Goal: Task Accomplishment & Management: Manage account settings

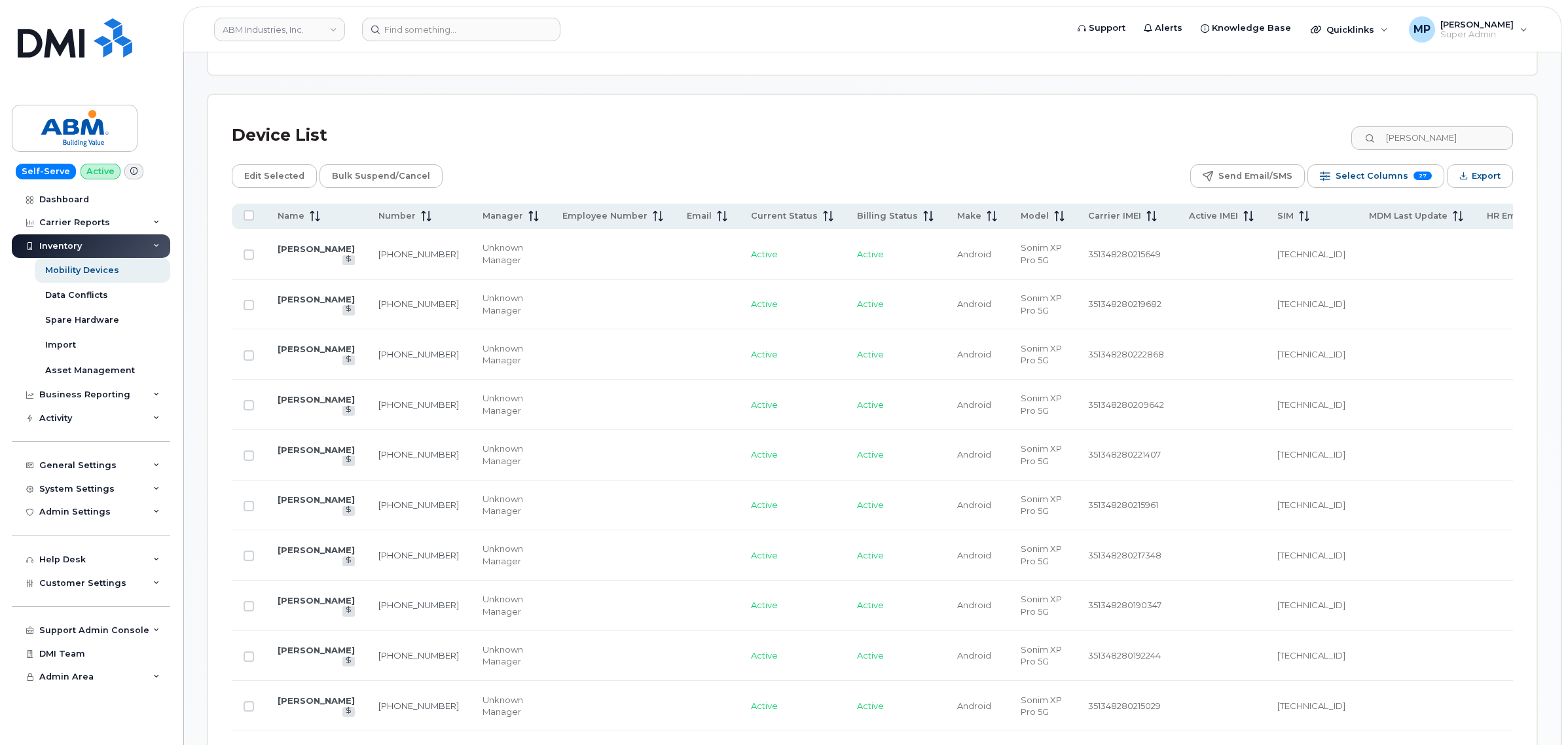
scroll to position [607, 0]
drag, startPoint x: 64, startPoint y: 414, endPoint x: 87, endPoint y: 488, distance: 77.5
click at [66, 416] on div "Activity" at bounding box center [55, 418] width 32 height 10
drag, startPoint x: 88, startPoint y: 604, endPoint x: 300, endPoint y: 544, distance: 220.3
click at [88, 606] on div "Background Jobs" at bounding box center [85, 604] width 81 height 12
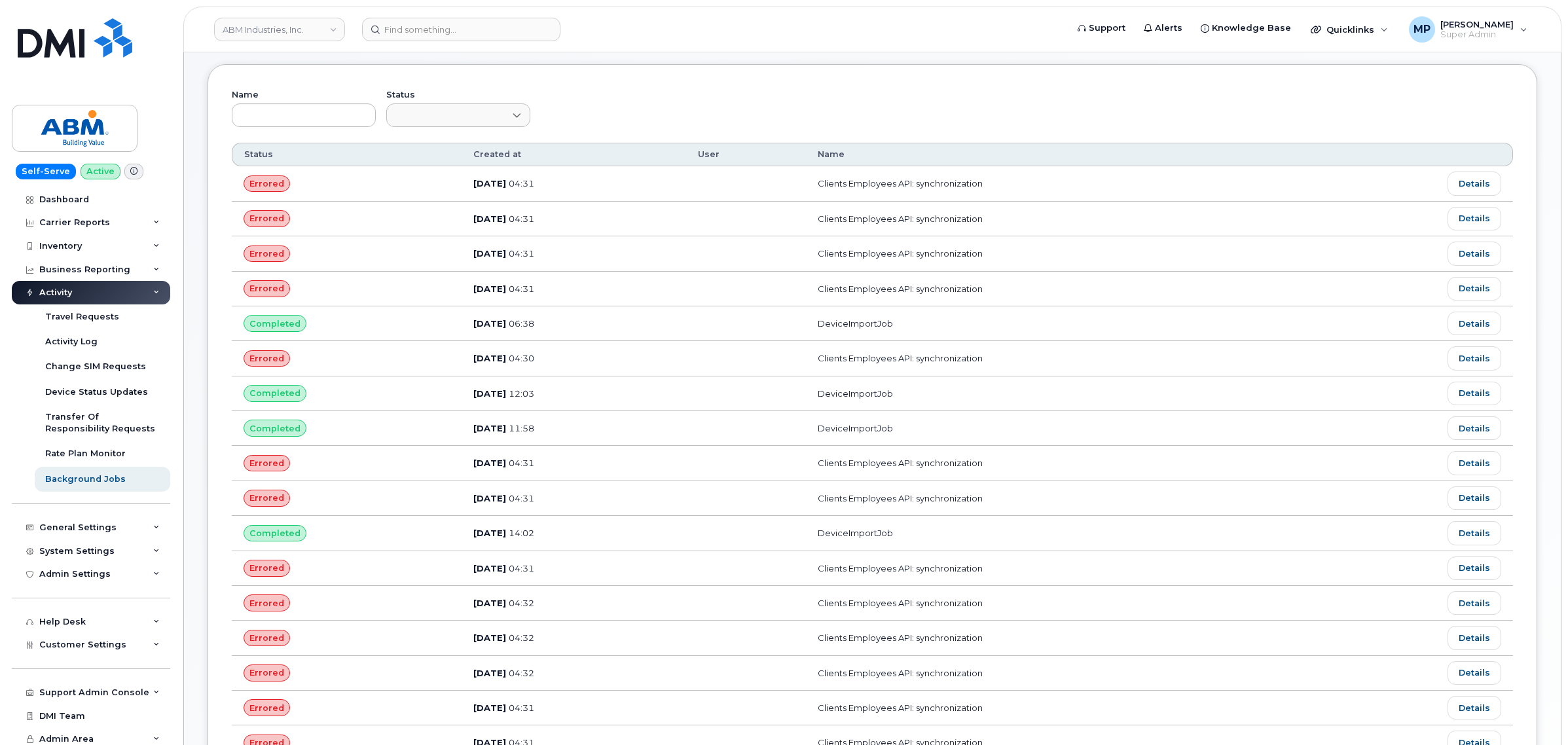
scroll to position [82, 0]
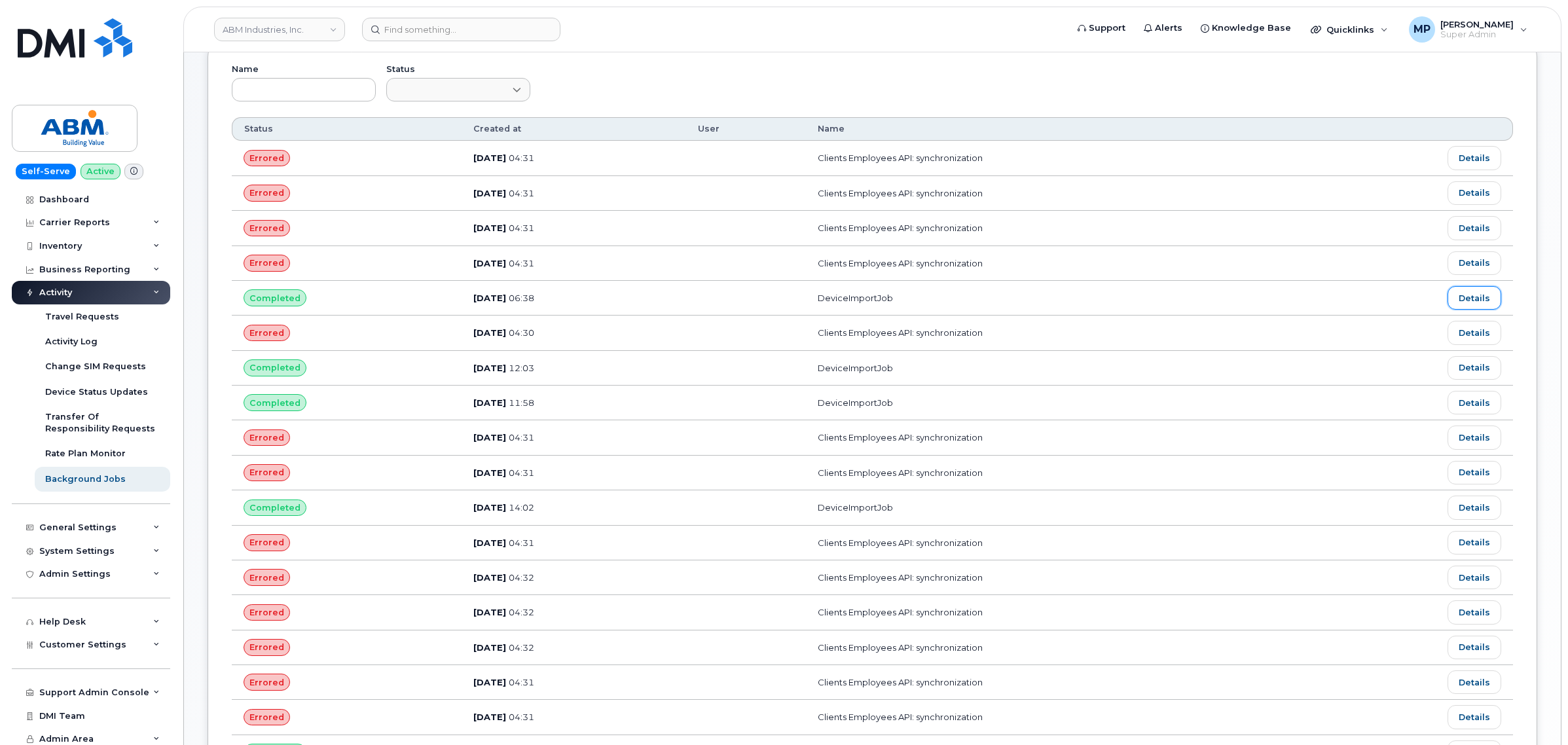
click at [1470, 297] on link "Details" at bounding box center [1474, 297] width 54 height 23
click at [1468, 373] on link "Details" at bounding box center [1474, 367] width 54 height 23
click at [1461, 405] on link "Details" at bounding box center [1474, 402] width 54 height 23
click at [1480, 510] on link "Details" at bounding box center [1474, 507] width 54 height 23
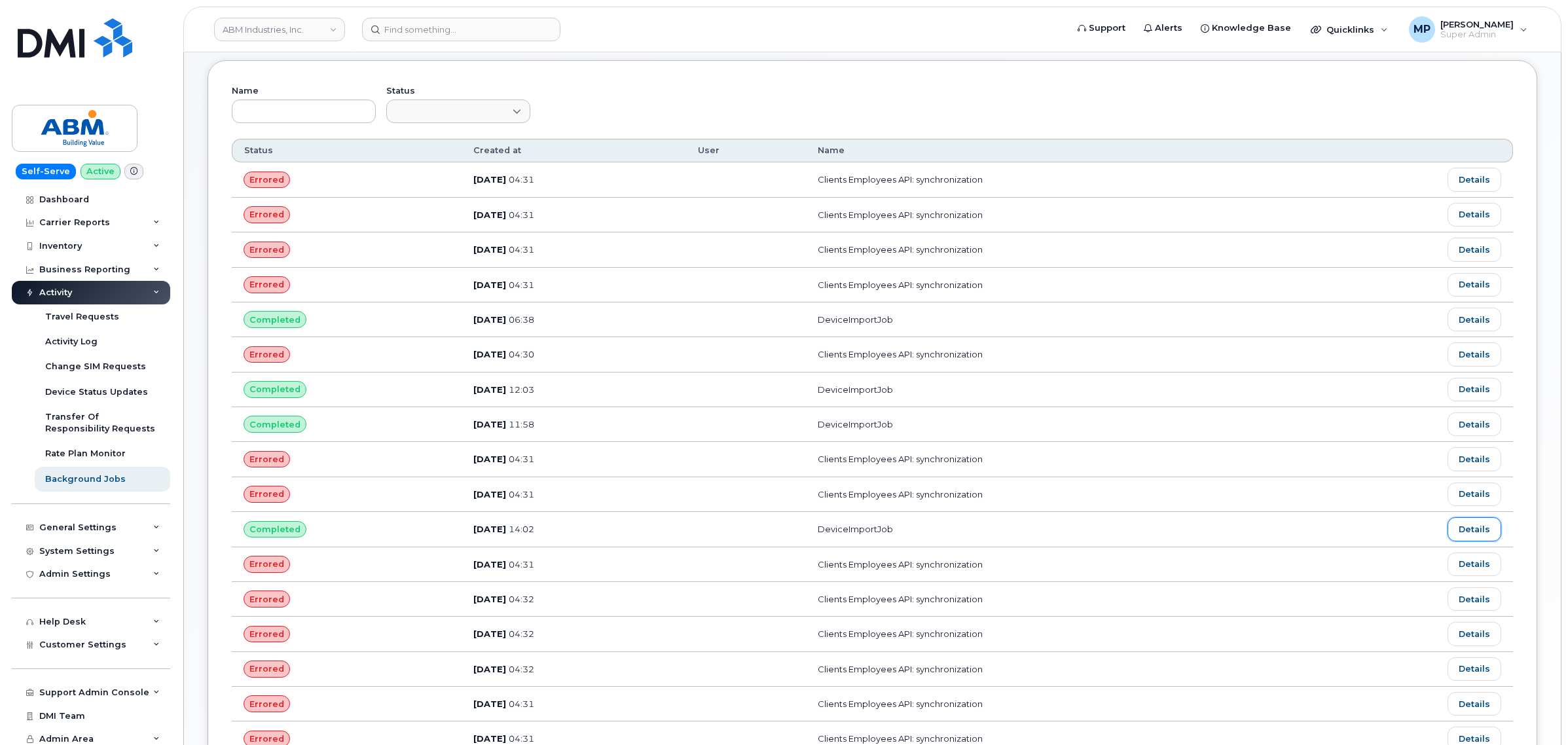
scroll to position [0, 0]
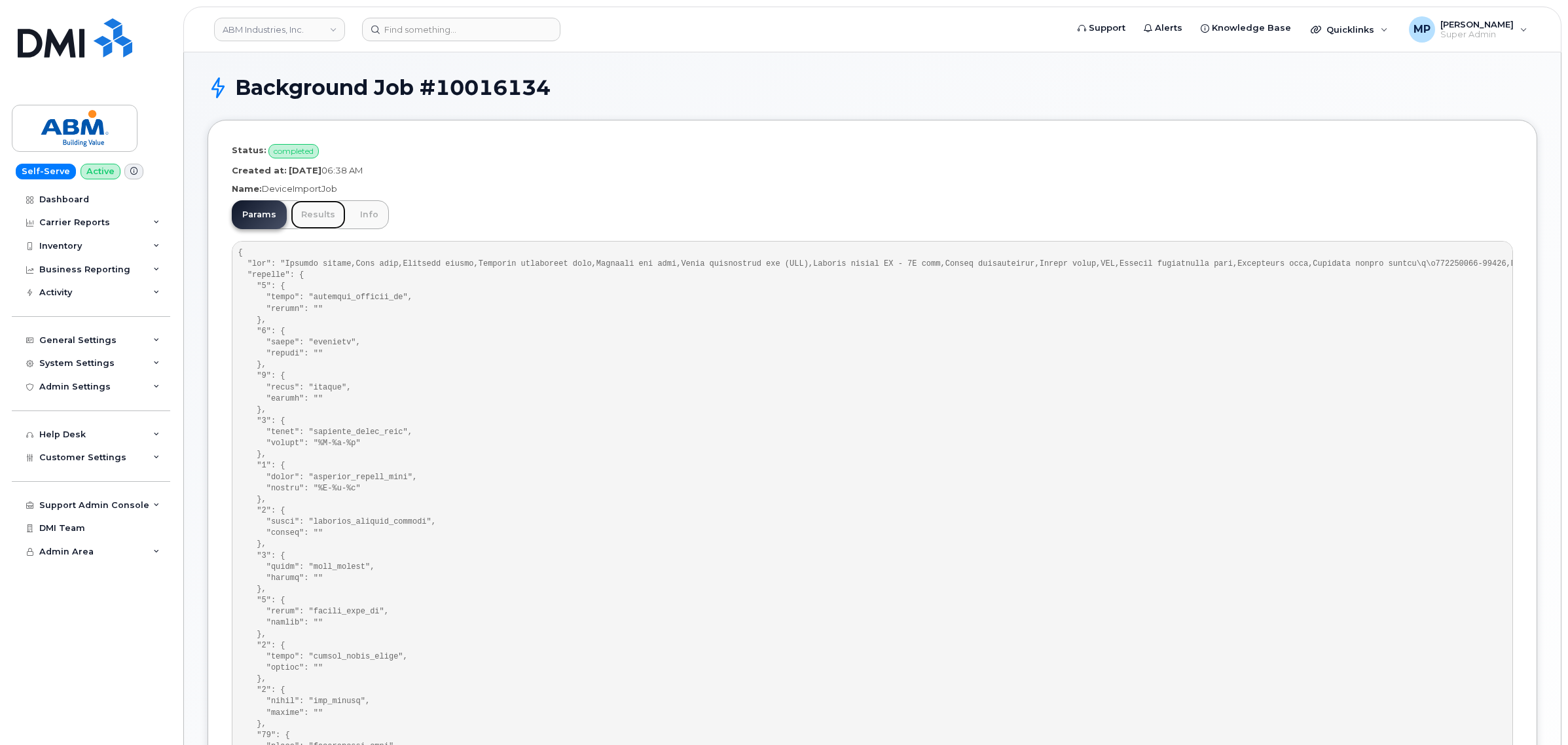
click at [316, 211] on link "Results" at bounding box center [318, 214] width 55 height 29
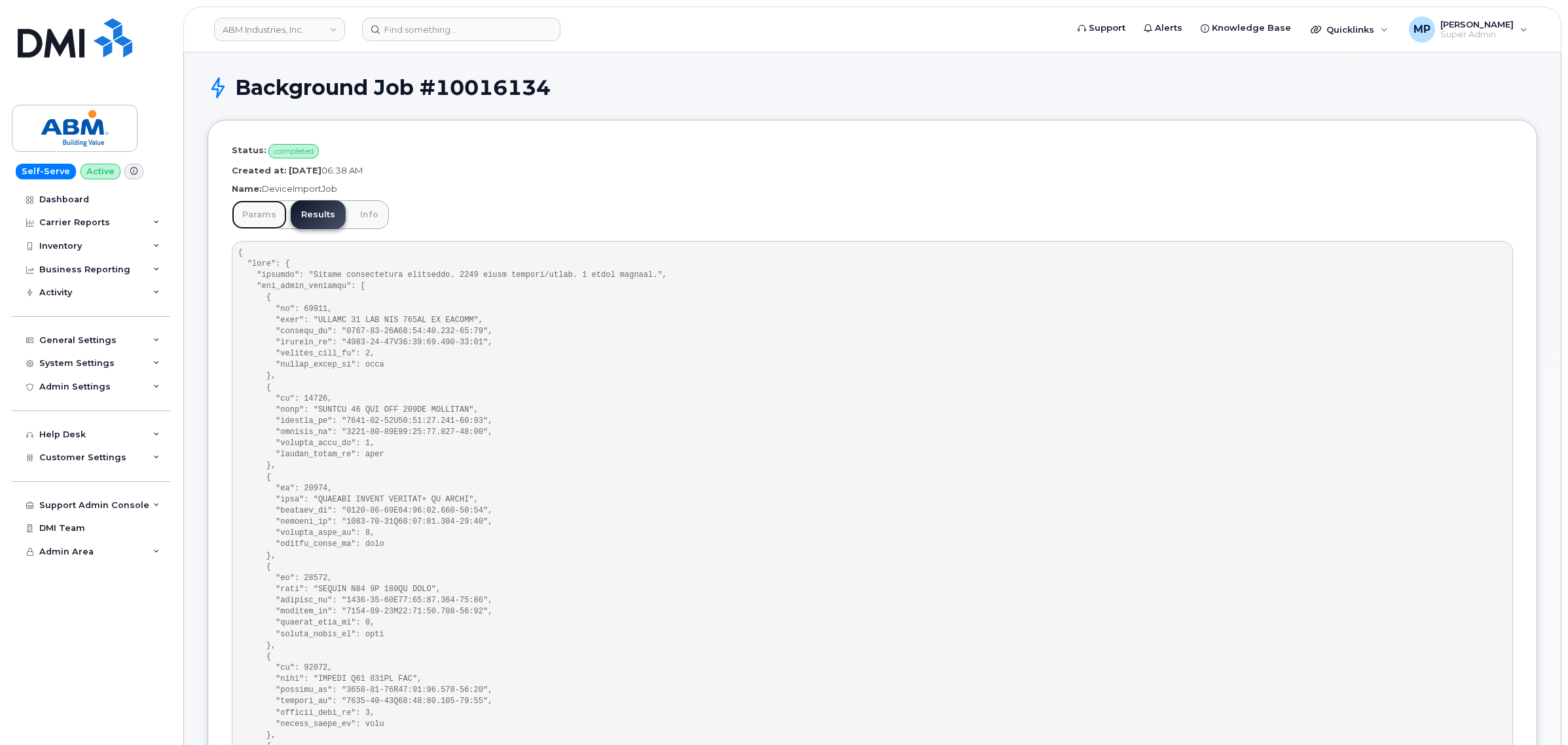
click at [262, 218] on link "Params" at bounding box center [259, 214] width 55 height 29
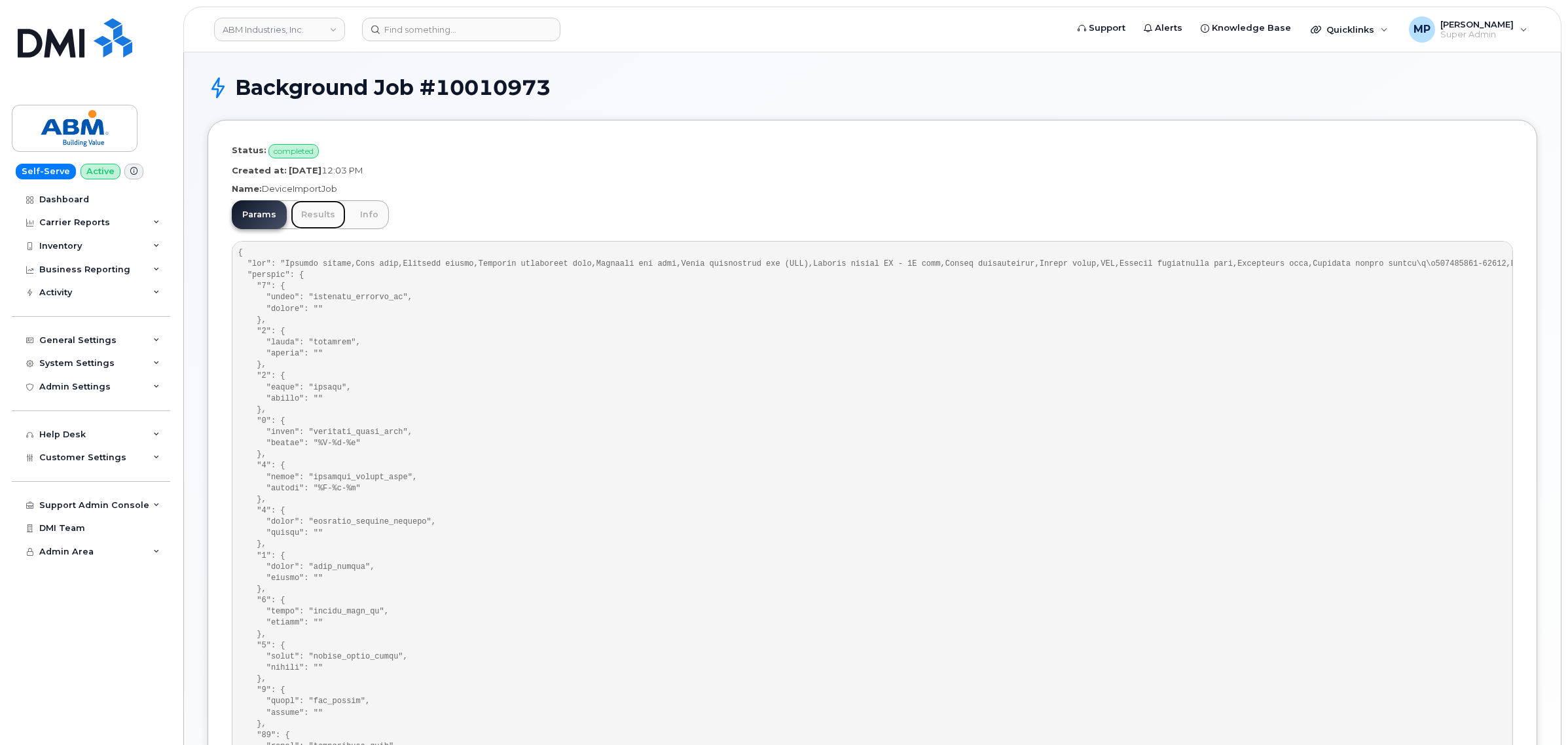
click at [302, 210] on link "Results" at bounding box center [318, 214] width 55 height 29
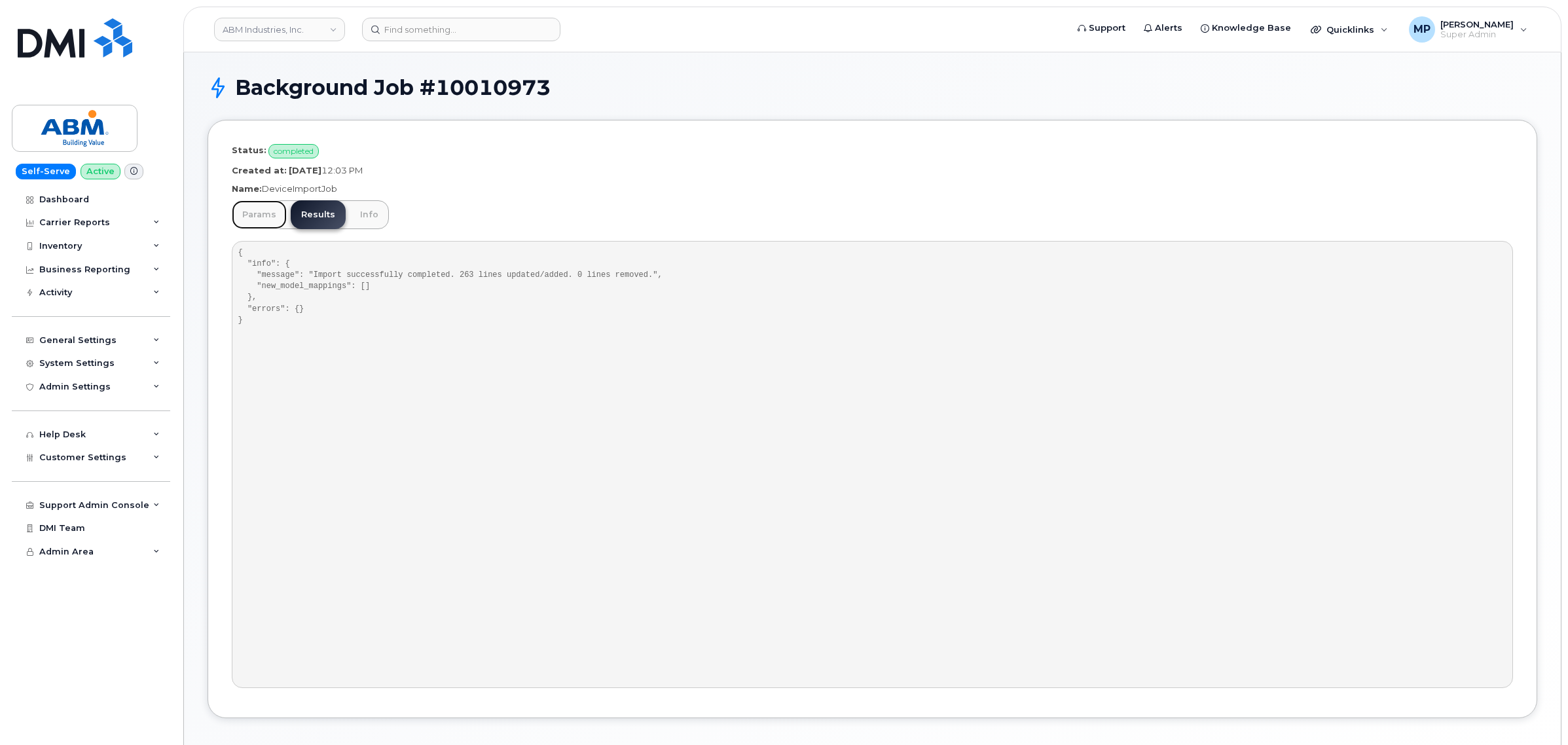
click at [266, 217] on link "Params" at bounding box center [259, 214] width 55 height 29
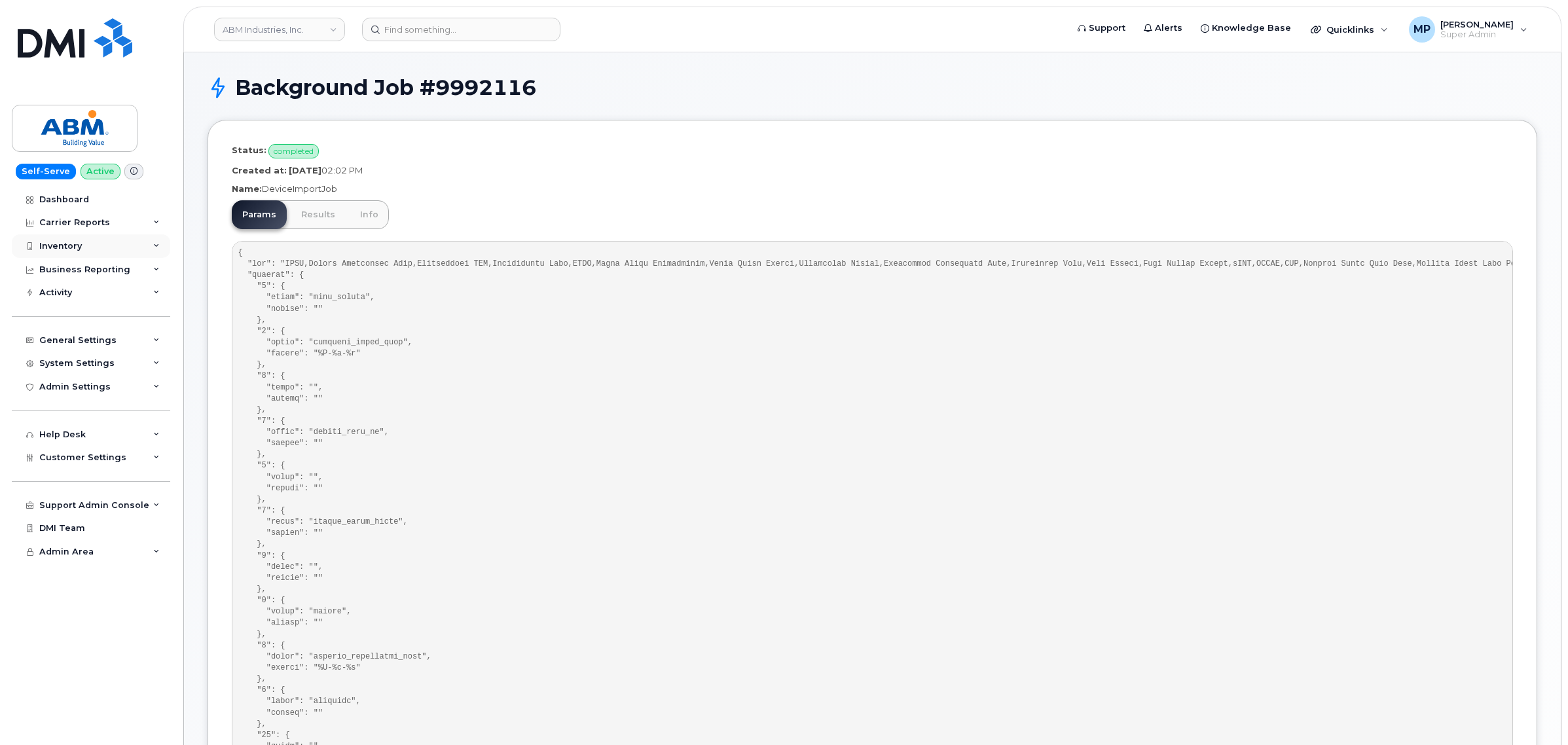
click at [57, 241] on div "Inventory" at bounding box center [60, 246] width 43 height 10
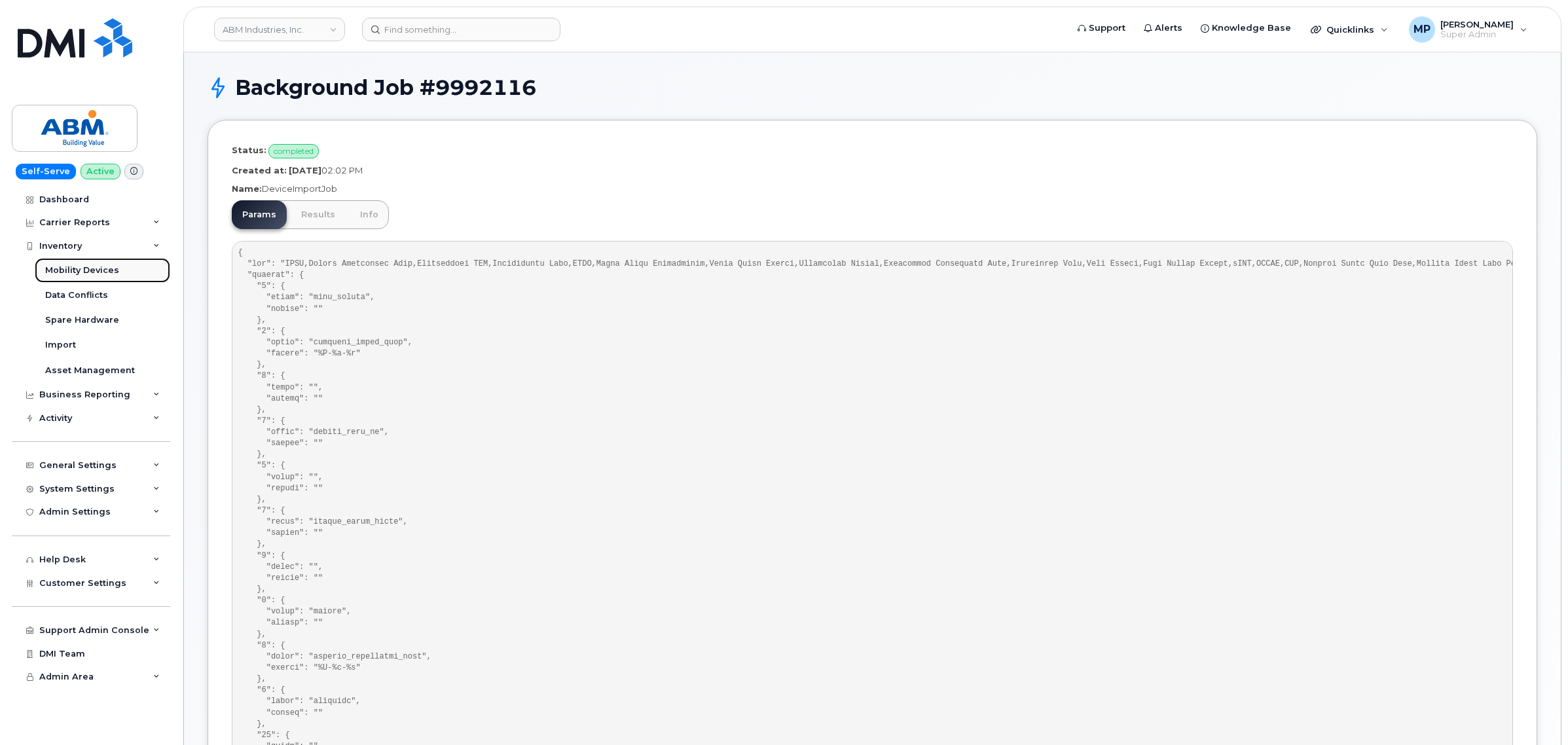
click at [66, 269] on div "Mobility Devices" at bounding box center [82, 270] width 74 height 12
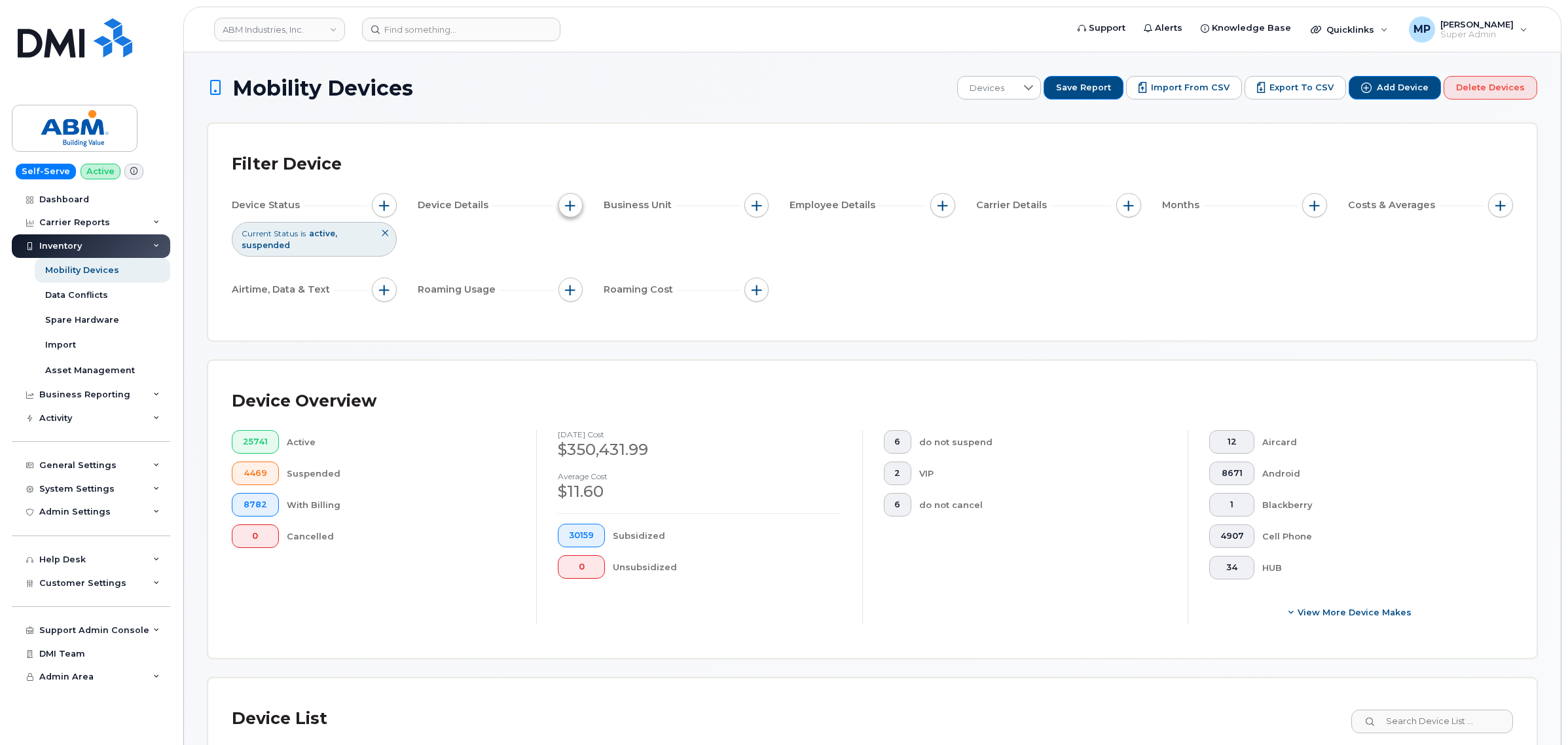
click at [563, 204] on button "button" at bounding box center [571, 205] width 25 height 25
click at [395, 204] on button "button" at bounding box center [384, 205] width 25 height 25
click at [383, 203] on span "button" at bounding box center [384, 205] width 10 height 10
click at [572, 207] on span "button" at bounding box center [570, 205] width 10 height 10
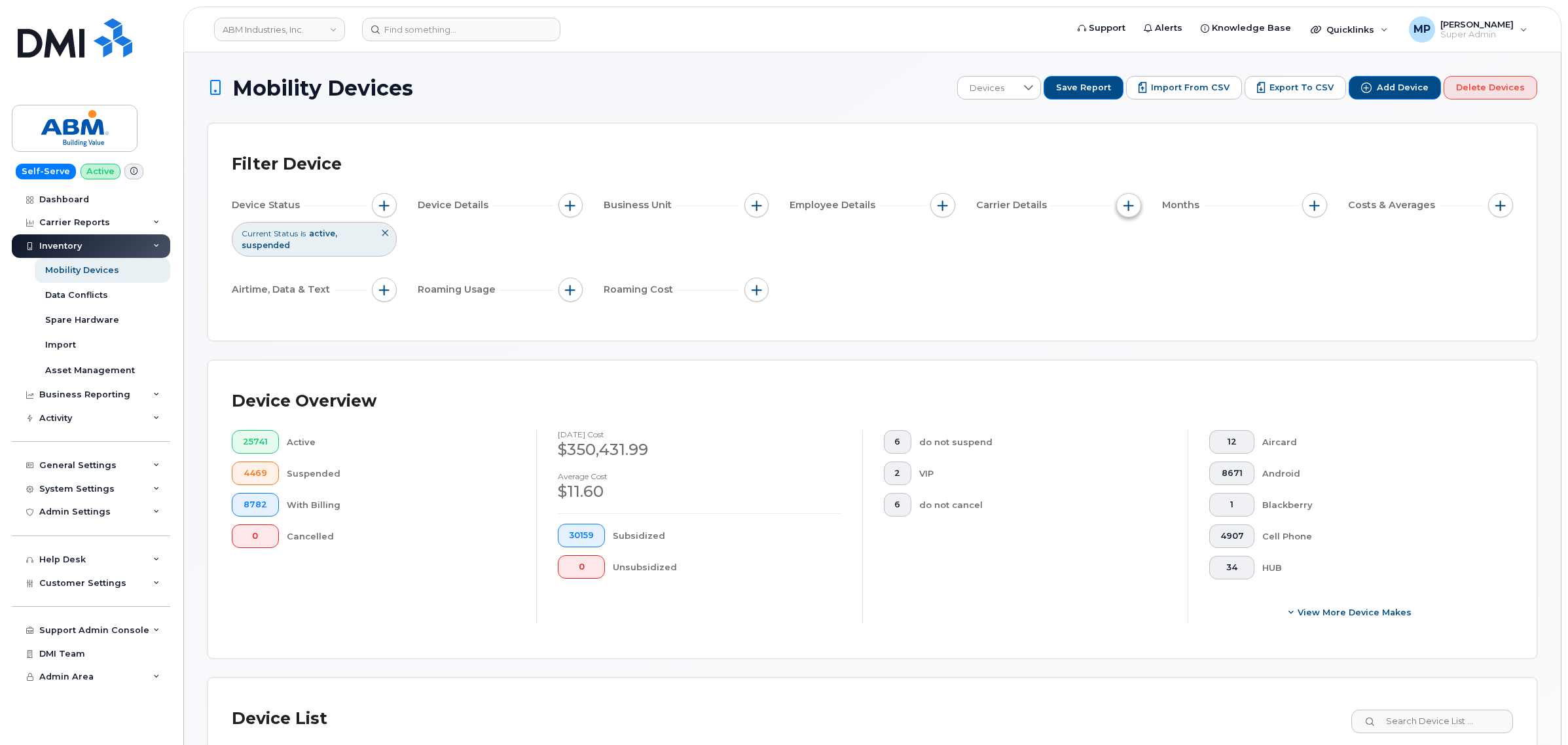
click at [1131, 202] on span "button" at bounding box center [1128, 205] width 10 height 10
click at [1002, 302] on div "Device Status Current Status is active suspended Device Details Business Unit E…" at bounding box center [872, 249] width 1282 height 114
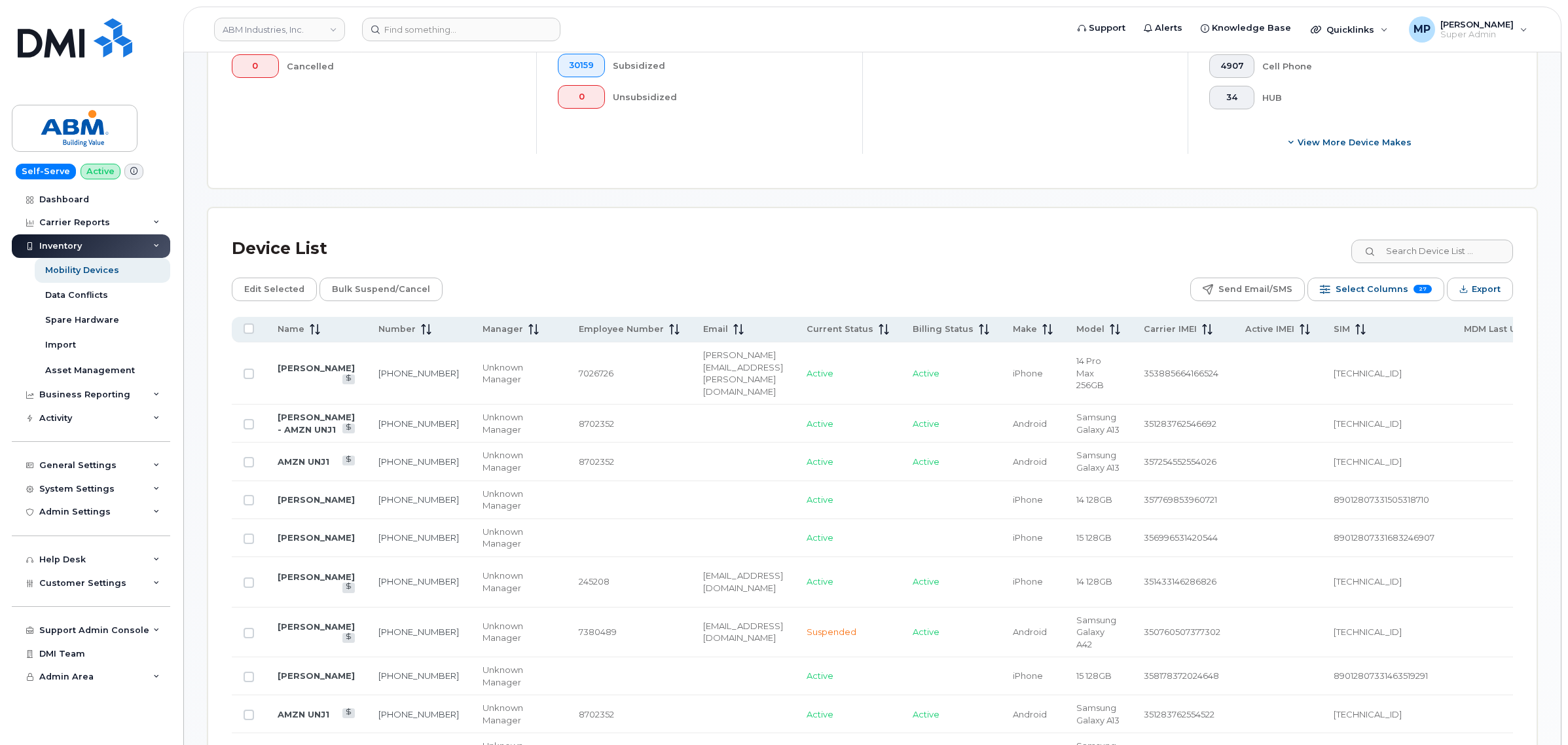
scroll to position [573, 0]
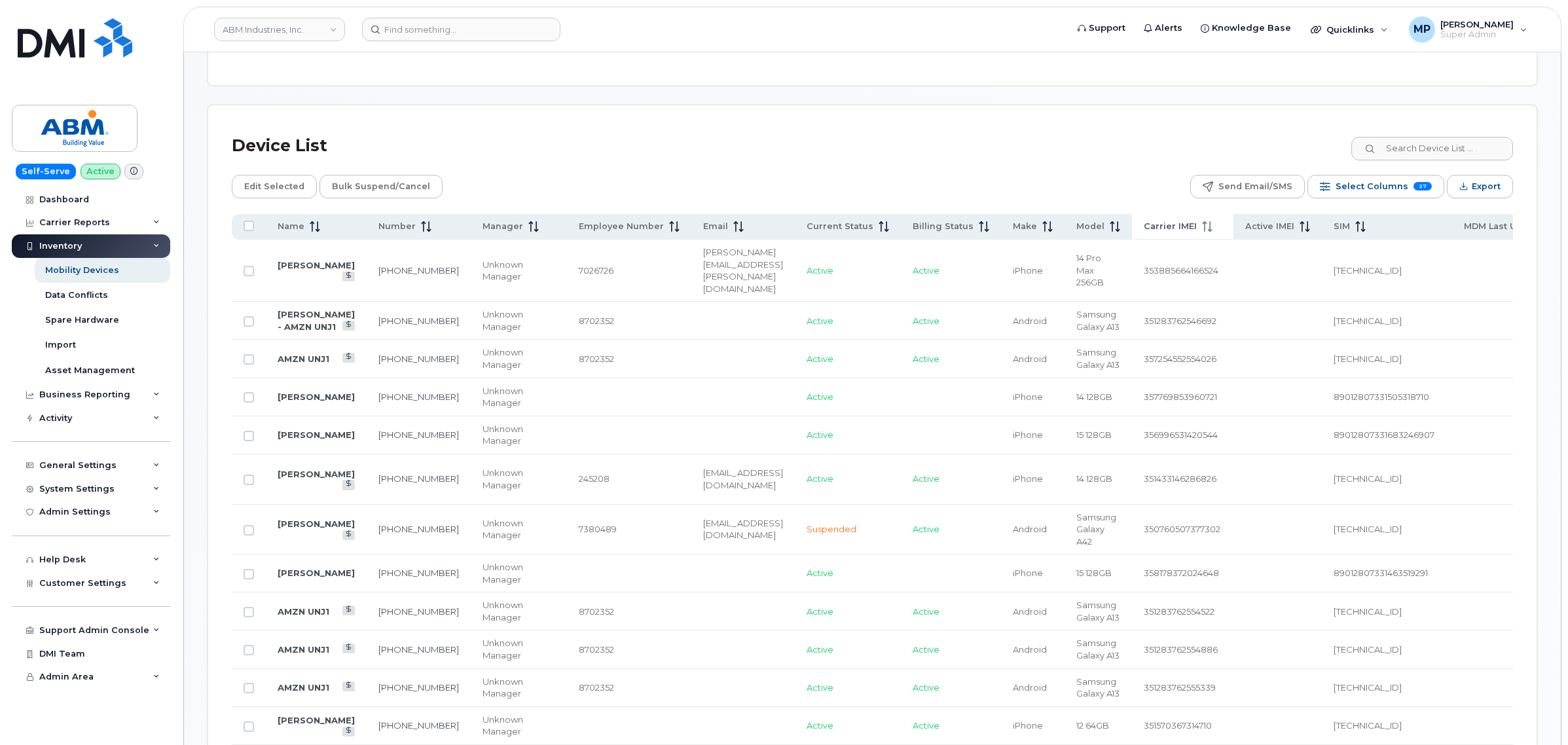
click at [1202, 222] on icon at bounding box center [1207, 226] width 10 height 10
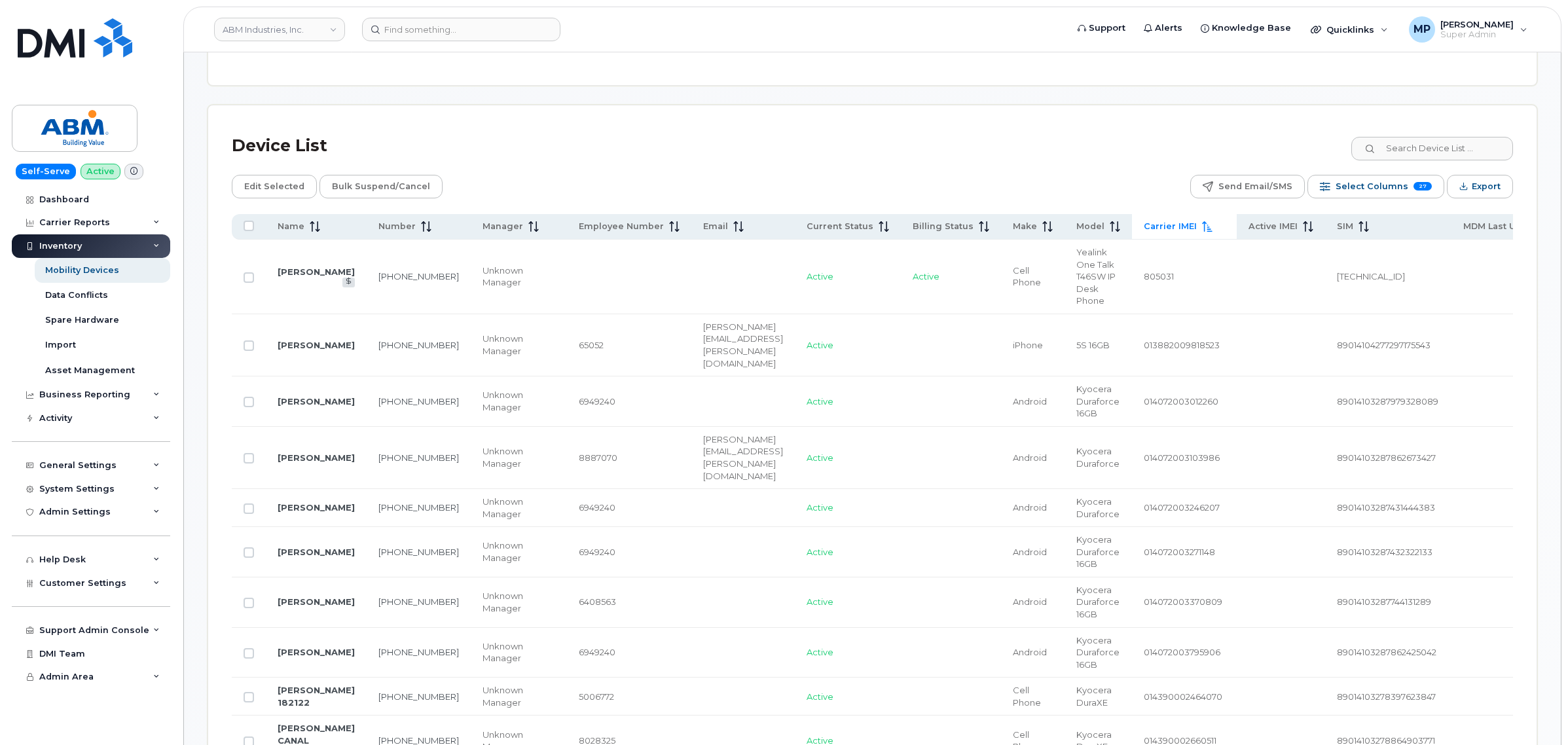
click at [1202, 228] on icon at bounding box center [1207, 226] width 10 height 10
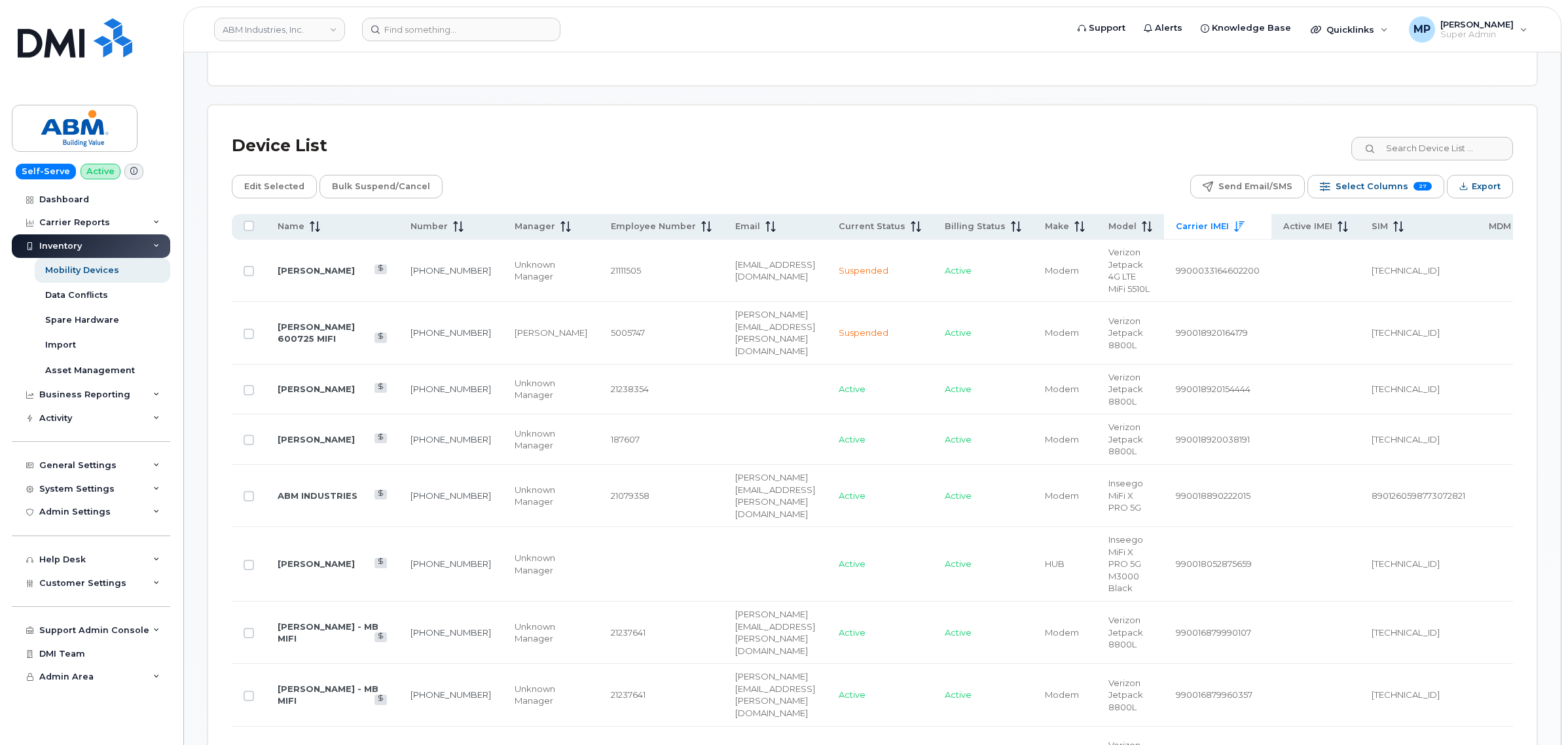
click at [1234, 224] on icon at bounding box center [1239, 226] width 10 height 10
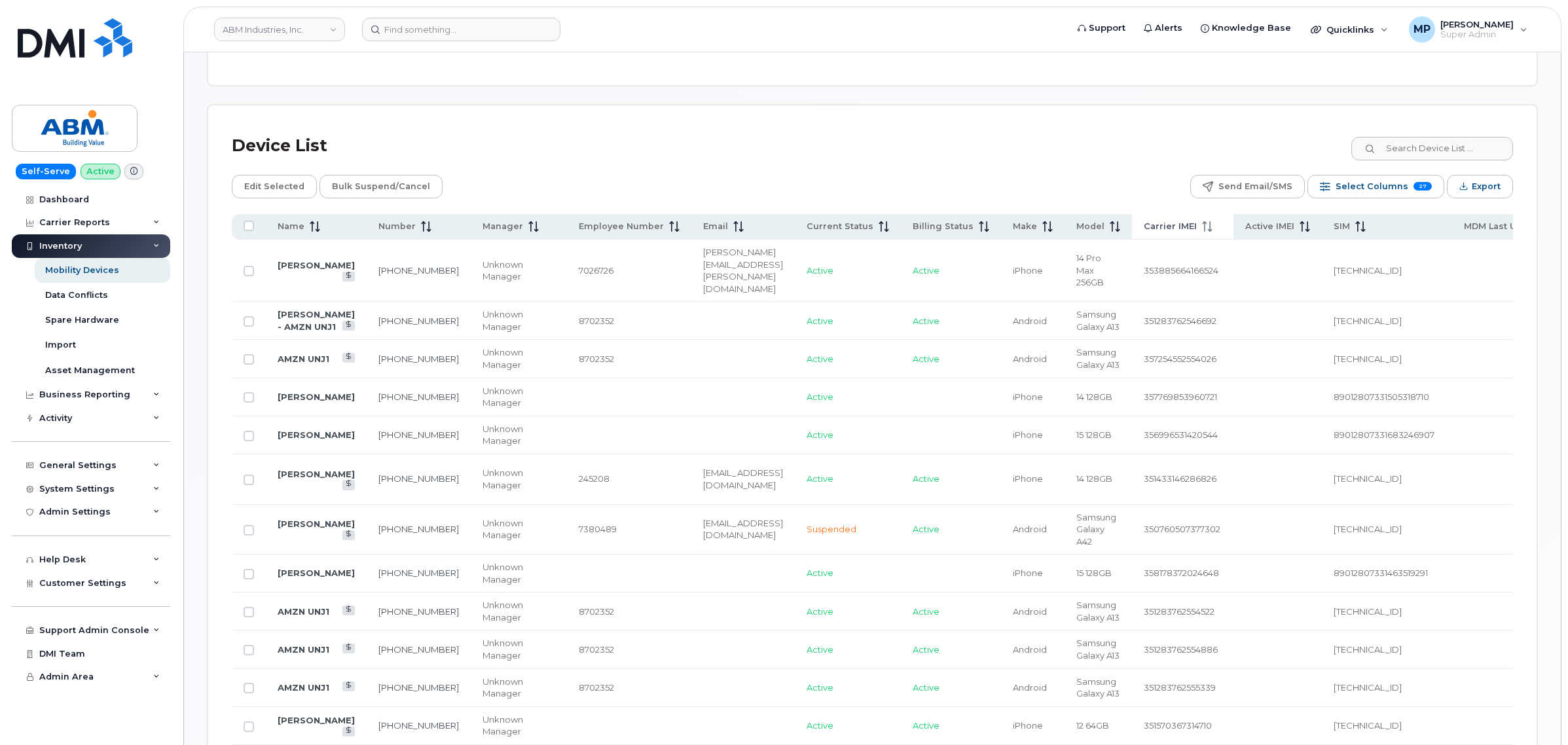
click at [1202, 230] on icon at bounding box center [1207, 226] width 10 height 10
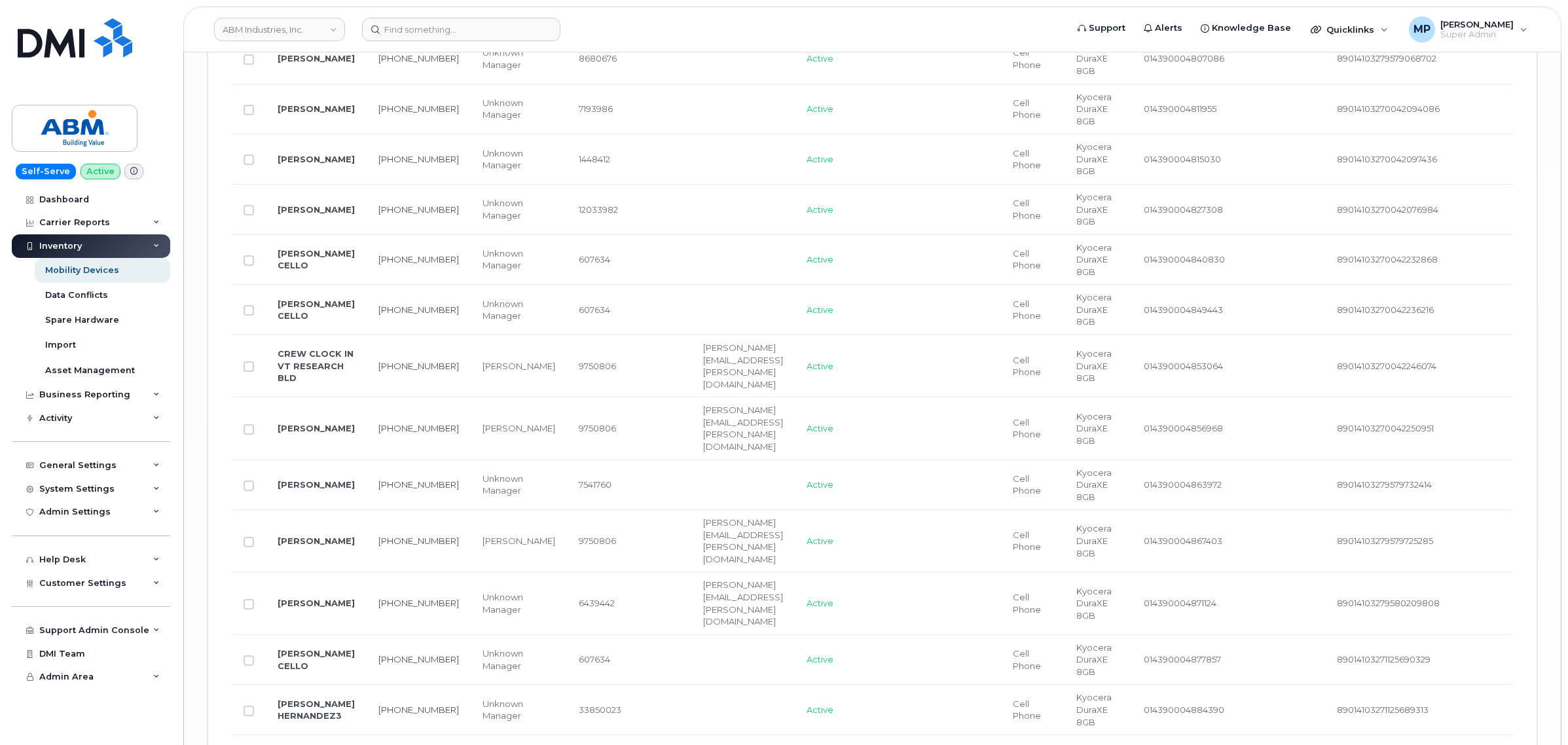
scroll to position [2638, 0]
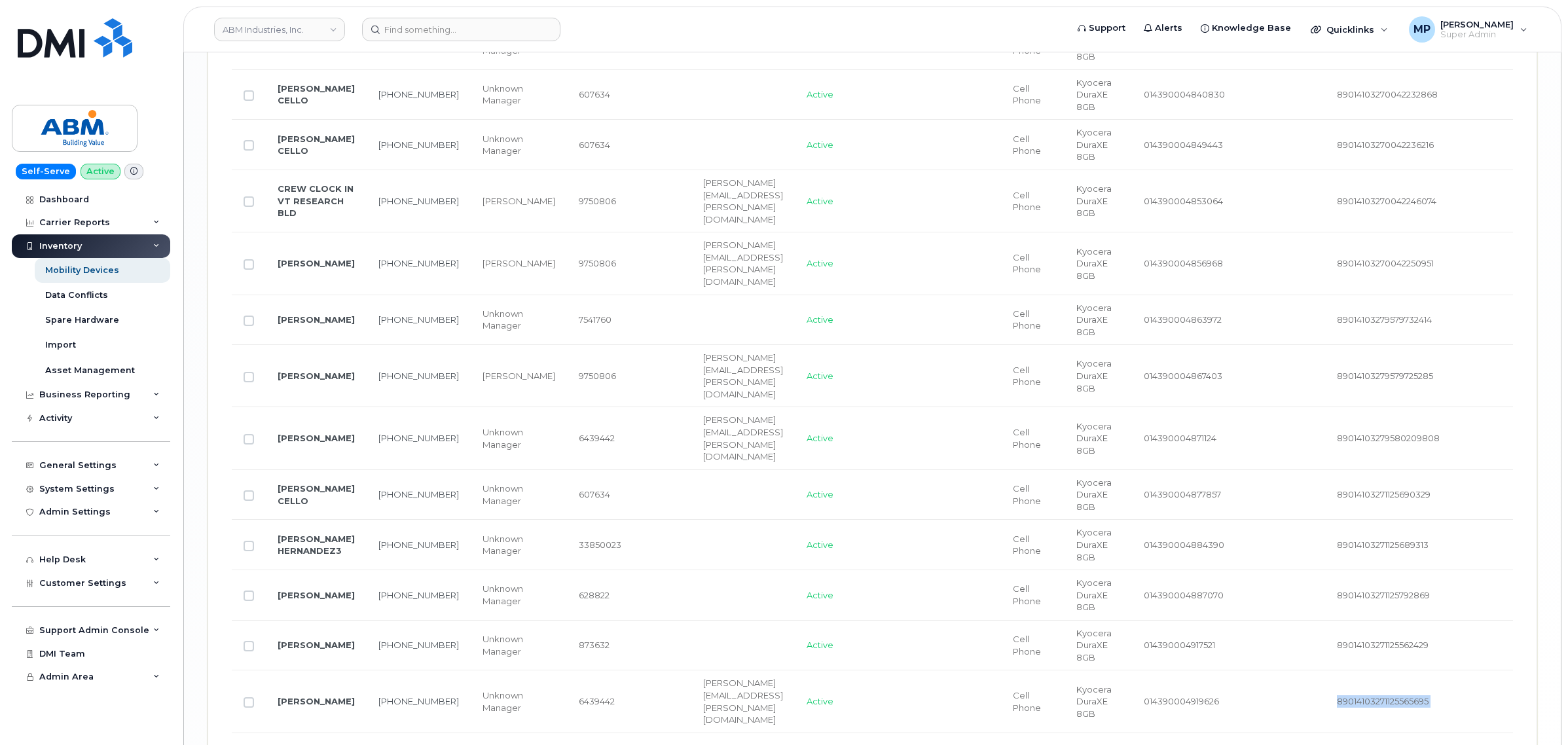
drag, startPoint x: 1269, startPoint y: 638, endPoint x: 1398, endPoint y: 657, distance: 130.4
click at [1393, 744] on button "2" at bounding box center [1389, 760] width 19 height 19
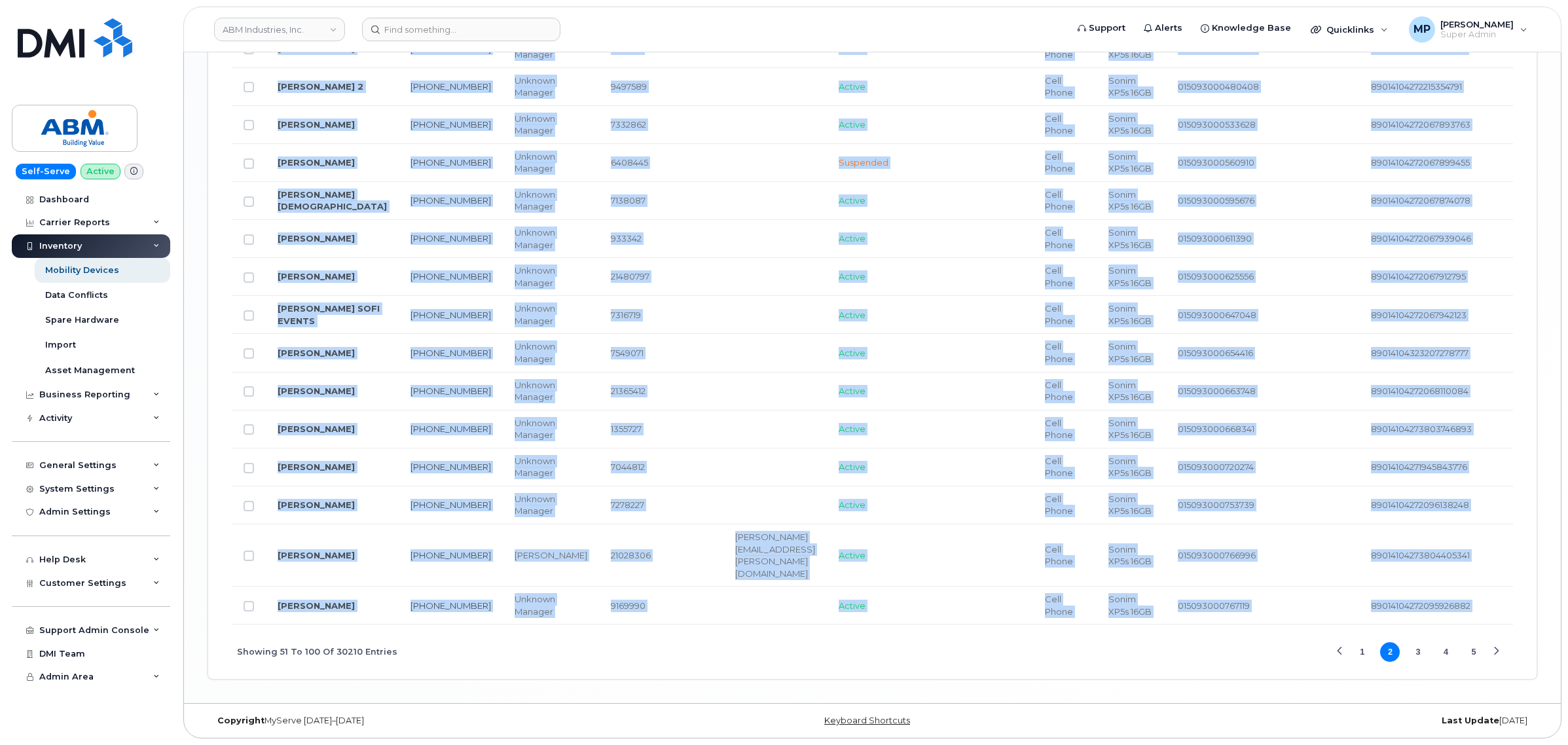
scroll to position [2335, 0]
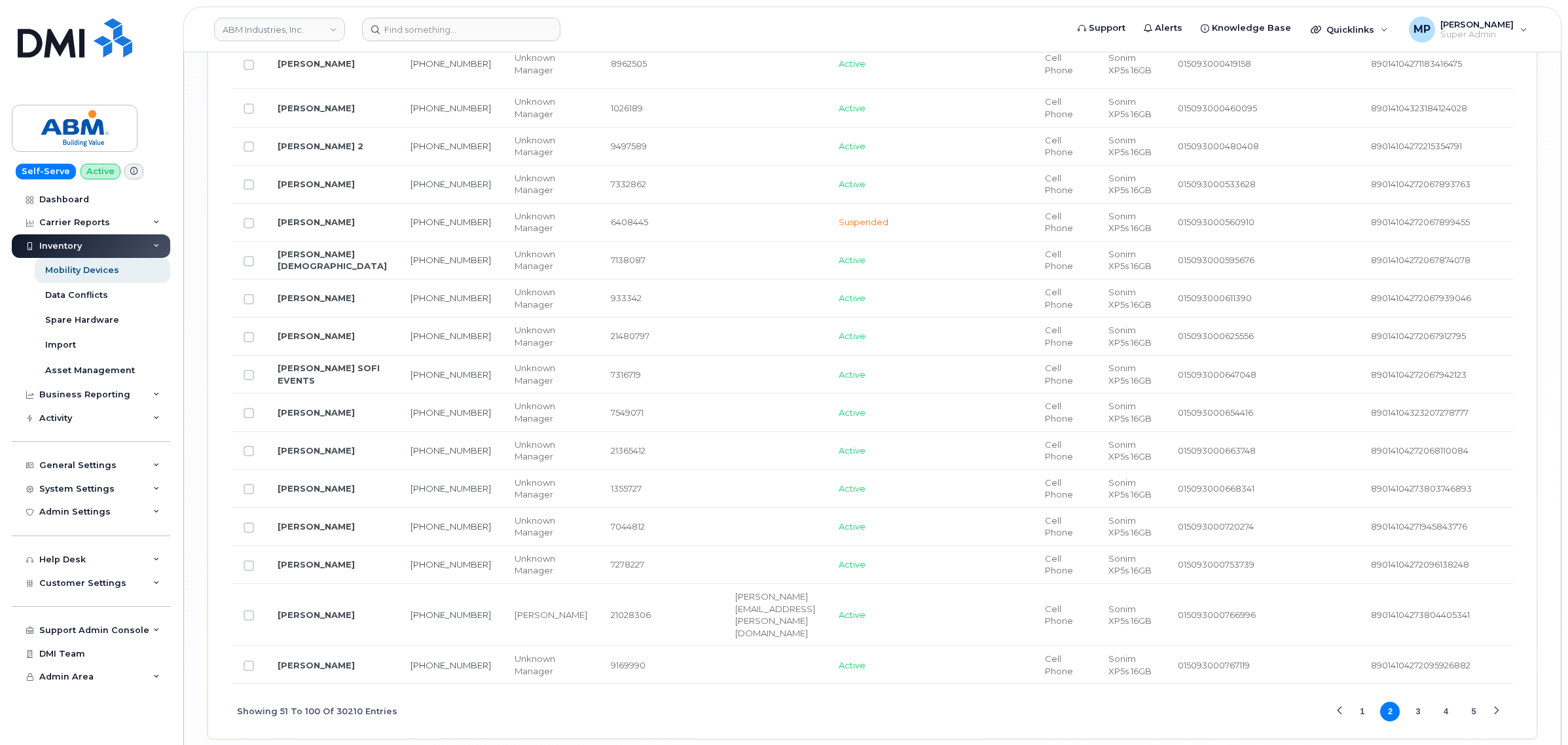
click at [1172, 684] on div "Showing 51 To 100 Of 30210 Entries 1 2 3 4 5" at bounding box center [872, 711] width 1282 height 55
click at [1423, 701] on button "3" at bounding box center [1418, 711] width 19 height 19
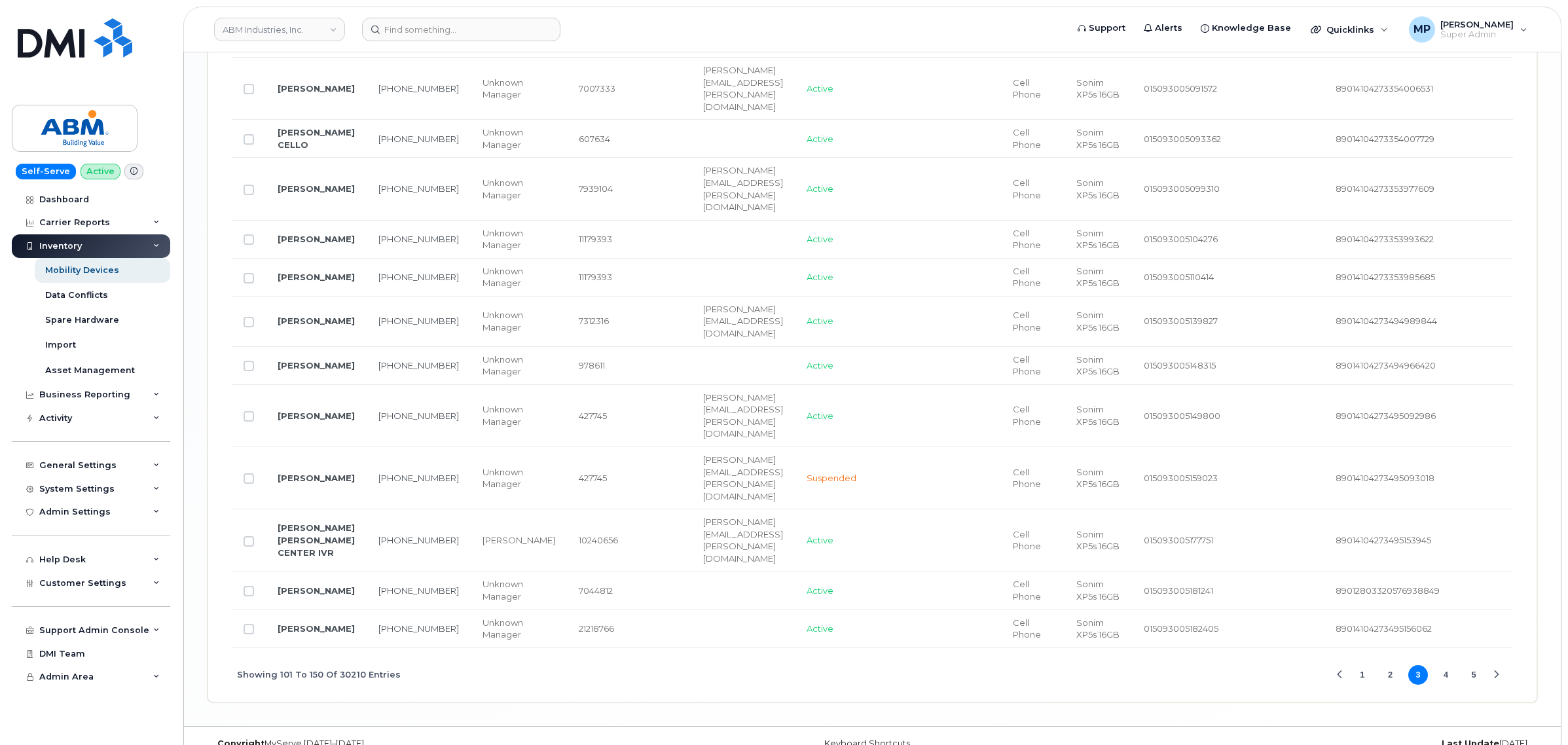
click at [1420, 347] on td "89014104273494989844" at bounding box center [1388, 322] width 128 height 50
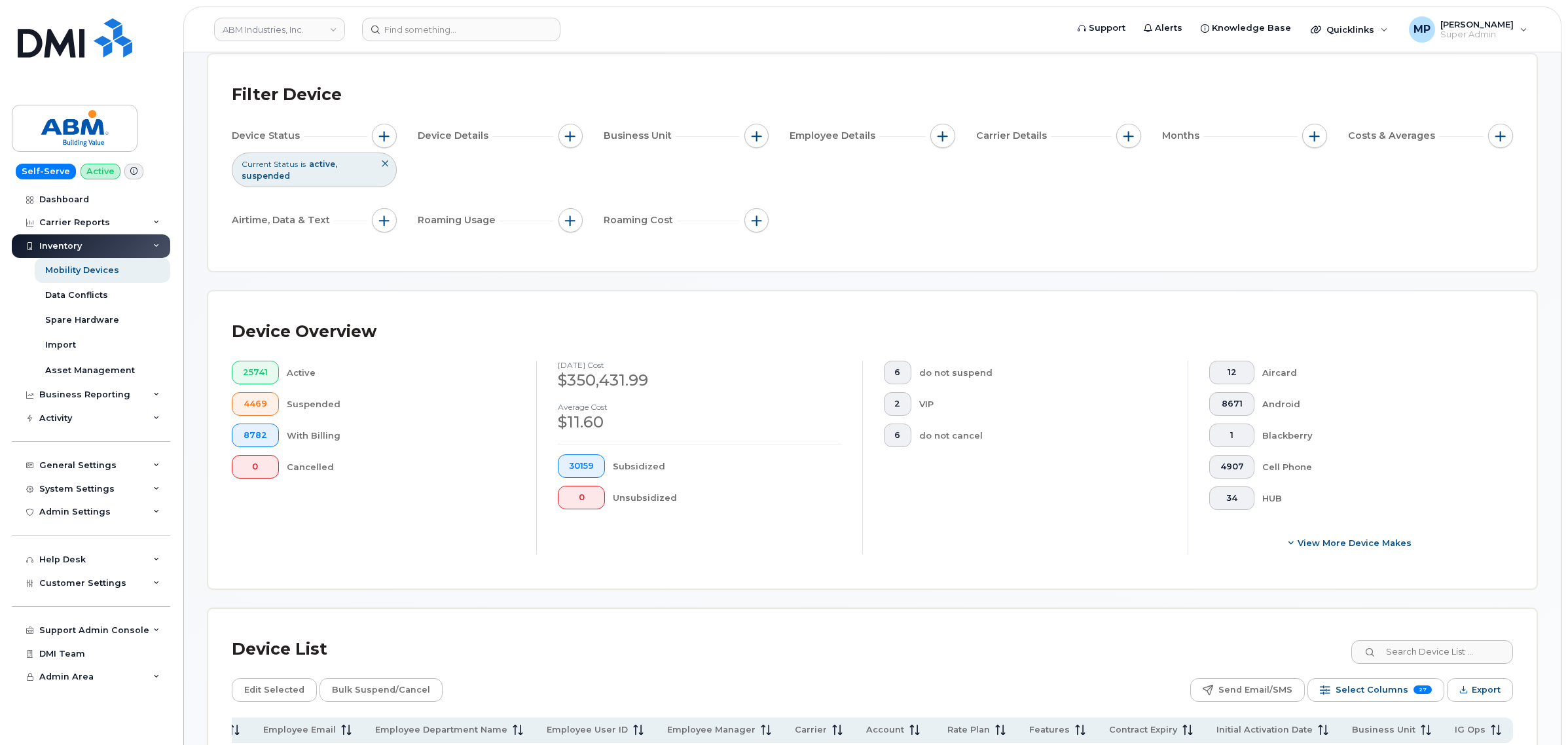
scroll to position [0, 0]
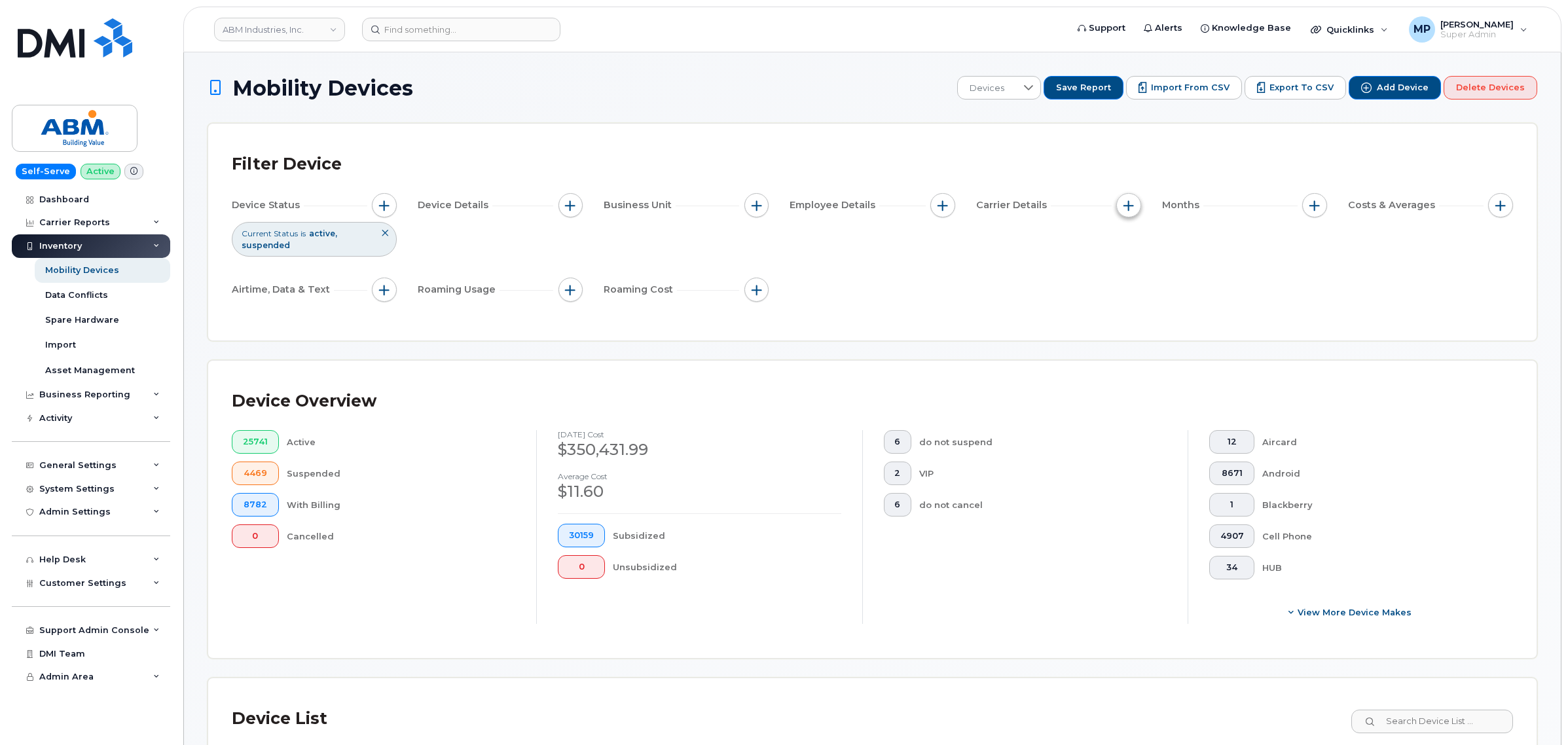
click at [1128, 207] on span "button" at bounding box center [1128, 205] width 10 height 10
click at [1132, 387] on input "Eligibility (Months)" at bounding box center [1132, 388] width 10 height 10
click at [1127, 392] on input "Eligibility (Months)" at bounding box center [1132, 388] width 10 height 10
checkbox input "false"
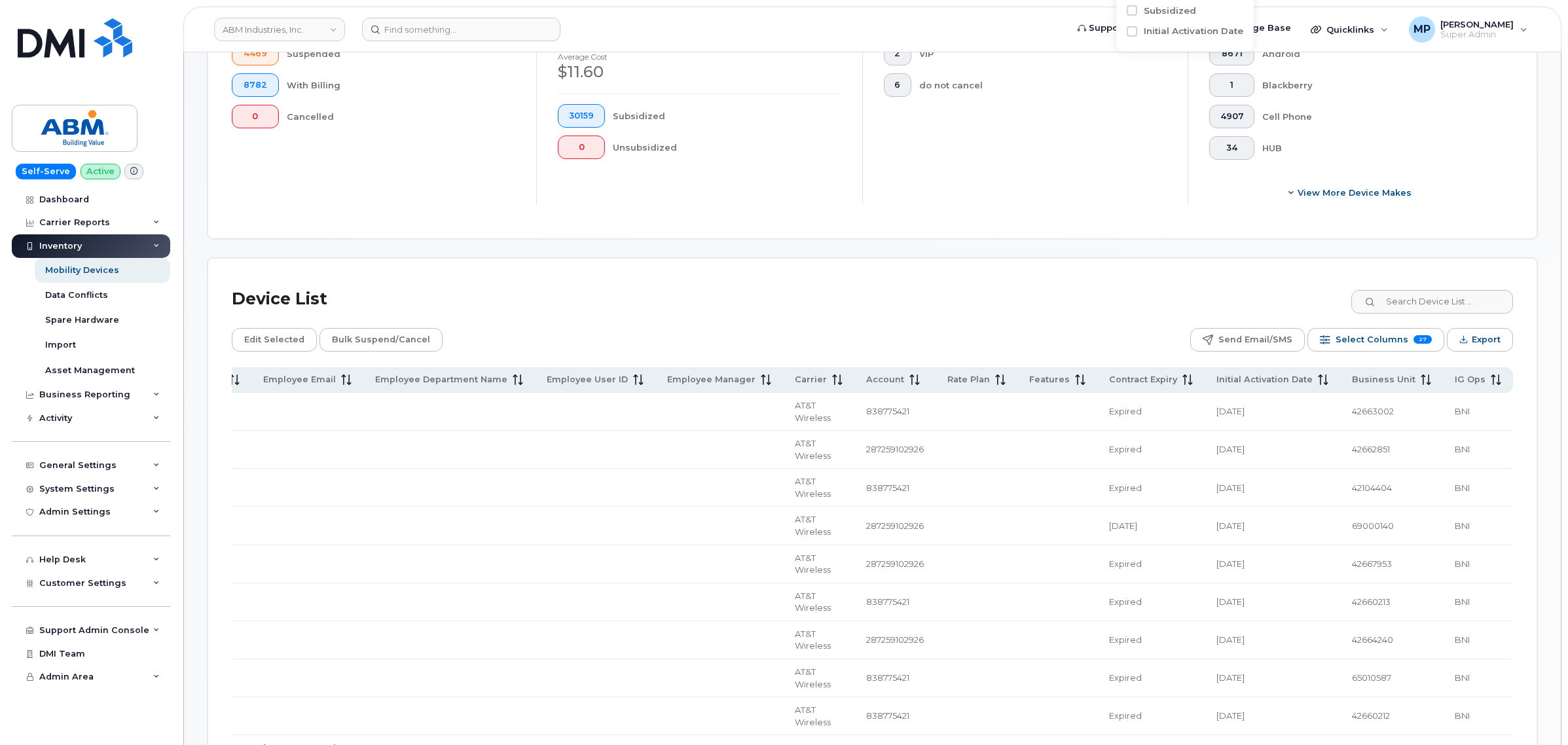
scroll to position [491, 0]
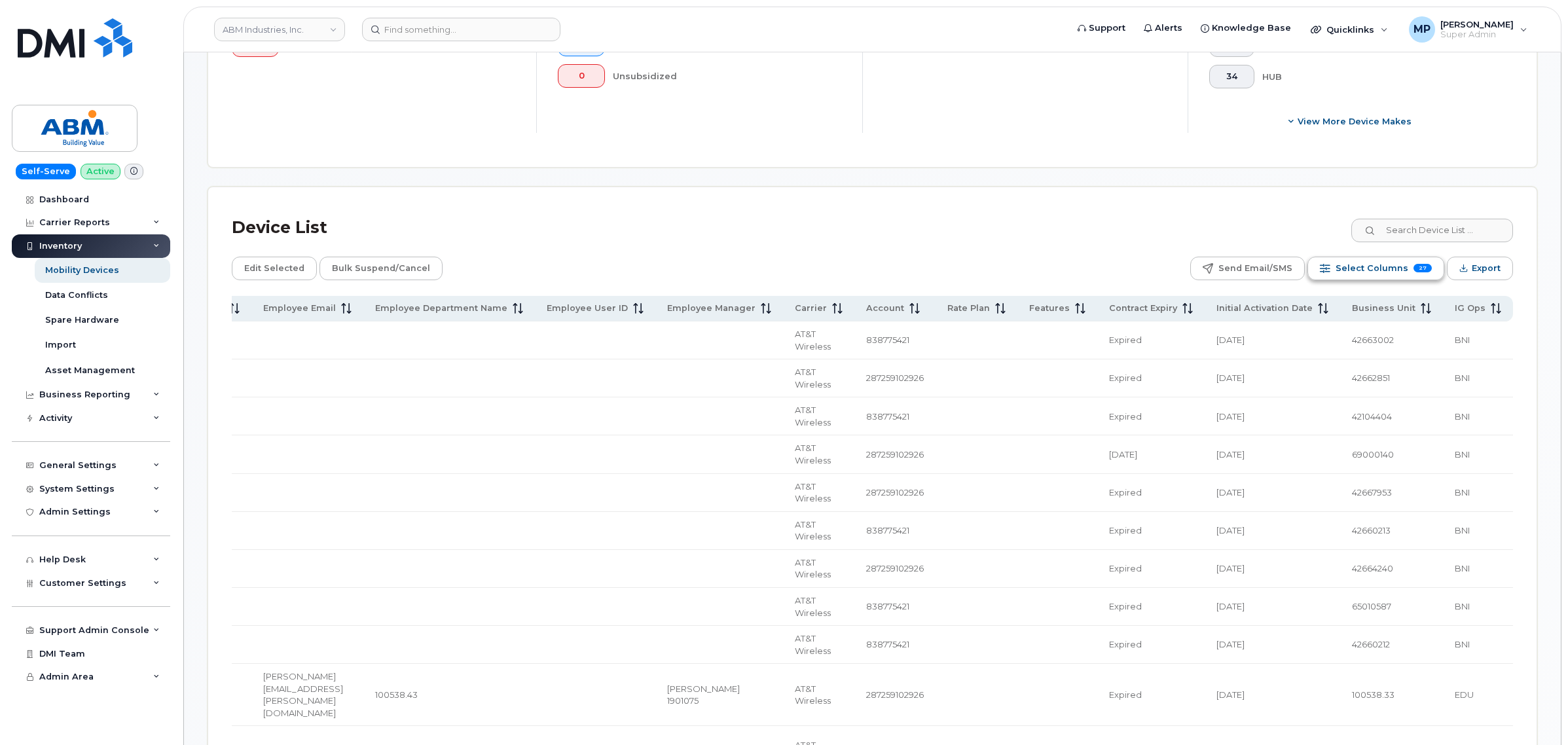
click at [1385, 267] on span "Select Columns" at bounding box center [1372, 268] width 72 height 19
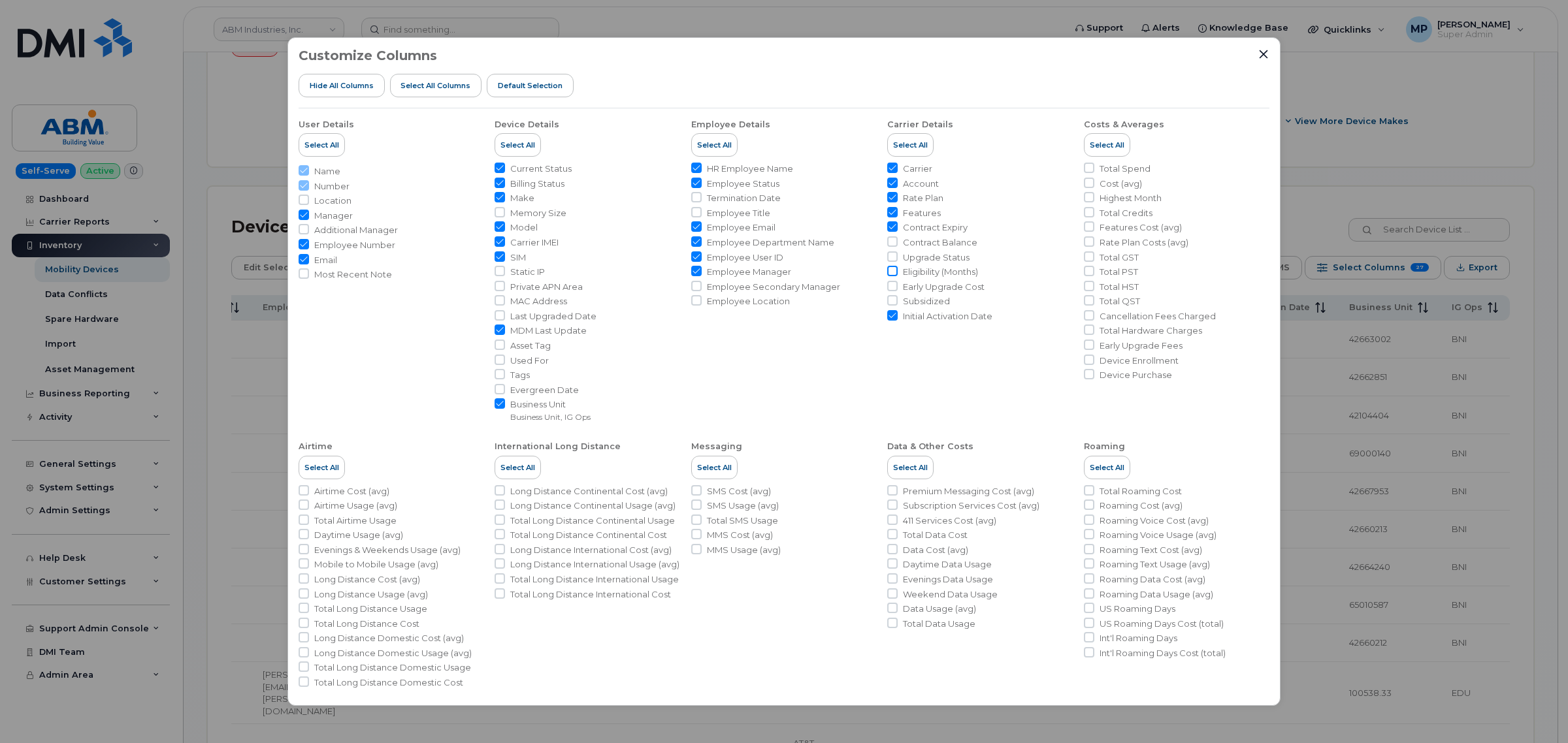
click at [889, 273] on input "Eligibility (Months)" at bounding box center [892, 271] width 10 height 10
checkbox input "true"
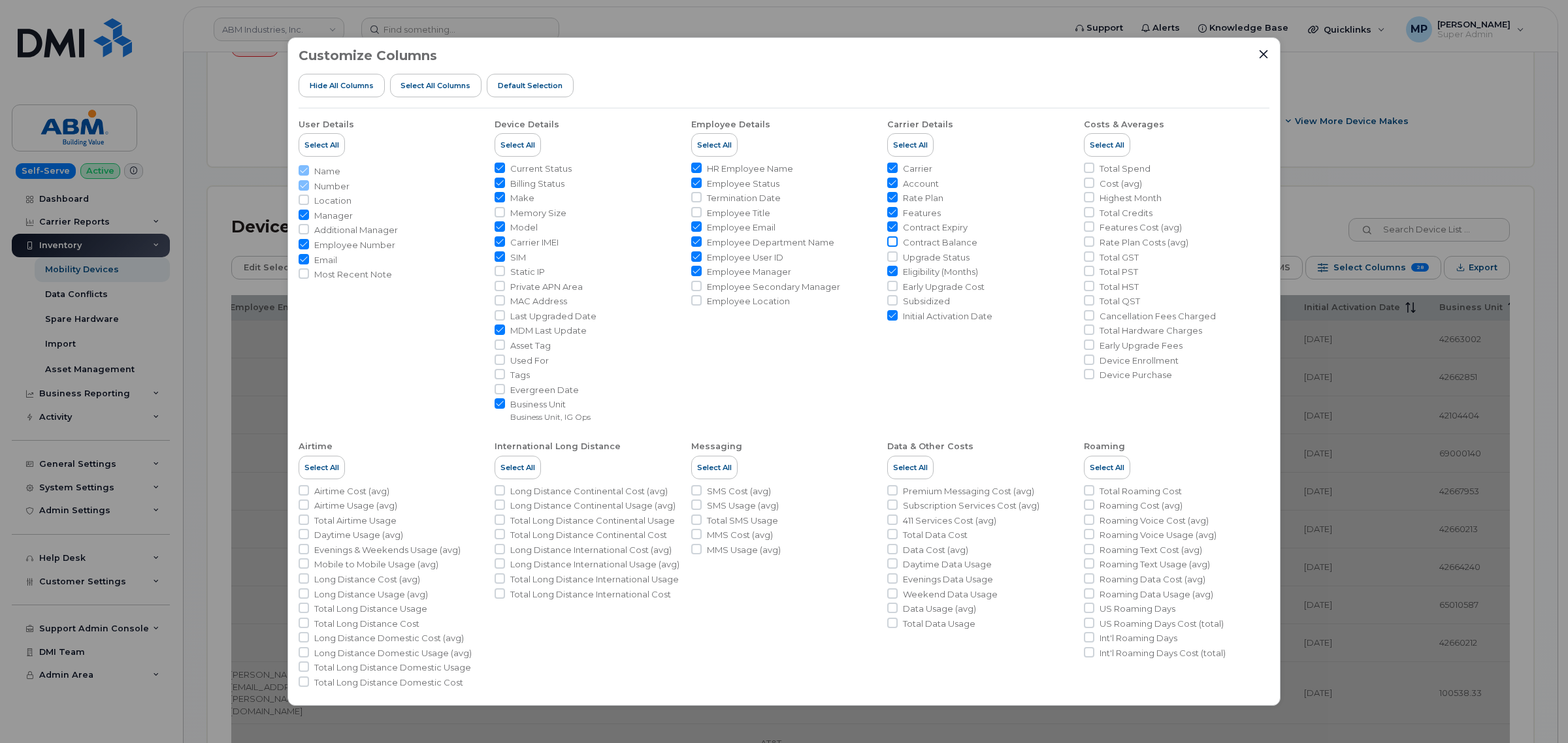
click at [891, 239] on input "Contract Balance" at bounding box center [892, 241] width 10 height 10
checkbox input "true"
click at [1266, 55] on icon "Close" at bounding box center [1263, 54] width 10 height 10
